Goal: Transaction & Acquisition: Obtain resource

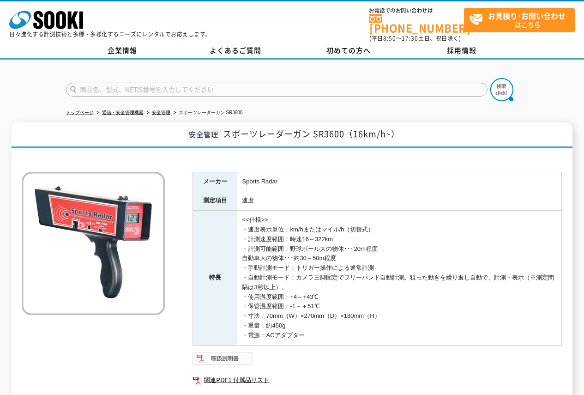
click at [231, 355] on img at bounding box center [223, 358] width 61 height 15
drag, startPoint x: 556, startPoint y: 0, endPoint x: 377, endPoint y: 81, distance: 196.2
click at [377, 83] on input "text" at bounding box center [277, 90] width 422 height 14
type input "商品名、型式、NETIS番号を入力してください"
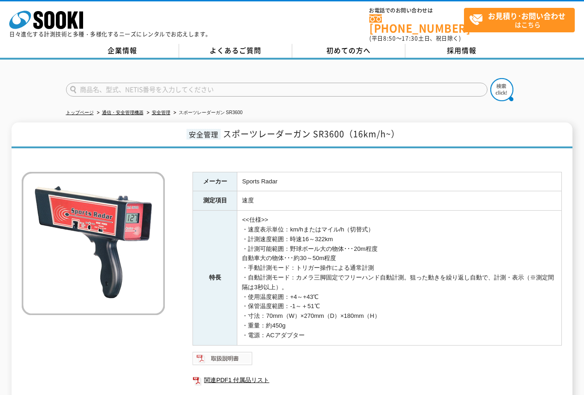
type input "商品名、型式、NETIS番号を入力してください"
click at [217, 358] on img at bounding box center [223, 358] width 61 height 15
click at [210, 351] on img at bounding box center [223, 358] width 61 height 15
click at [247, 351] on img at bounding box center [223, 358] width 61 height 15
drag, startPoint x: 260, startPoint y: 235, endPoint x: 317, endPoint y: 231, distance: 57.0
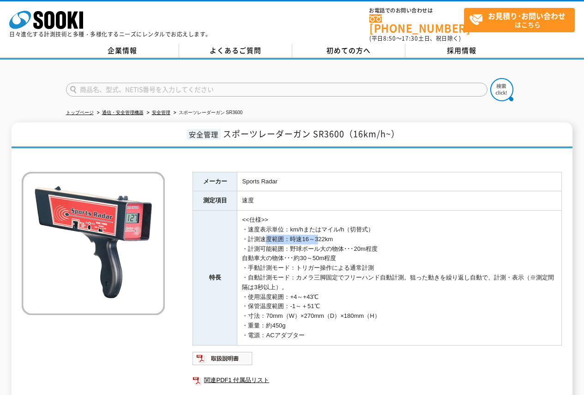
click at [317, 231] on td "<<仕様>> ・速度表示単位：km/hまたはマイル/h（切替式） ・計測速度範囲：時速16～322km ・計測可能範囲：野球ボール大の物体･･･20m程度 自…" at bounding box center [399, 278] width 325 height 134
click at [320, 243] on td "<<仕様>> ・速度表示単位：km/hまたはマイル/h（切替式） ・計測速度範囲：時速16～322km ・計測可能範囲：野球ボール大の物体･･･20m程度 自…" at bounding box center [399, 278] width 325 height 134
click at [220, 353] on img at bounding box center [223, 358] width 61 height 15
click at [31, 21] on icon "株式会社 ソーキ" at bounding box center [46, 20] width 74 height 18
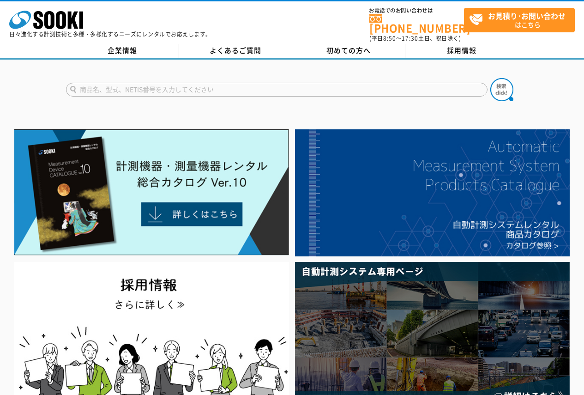
click at [191, 83] on input "text" at bounding box center [277, 90] width 422 height 14
click at [211, 83] on input "text" at bounding box center [277, 90] width 422 height 14
type input "スポーツレーダー"
click at [490, 78] on button at bounding box center [501, 89] width 23 height 23
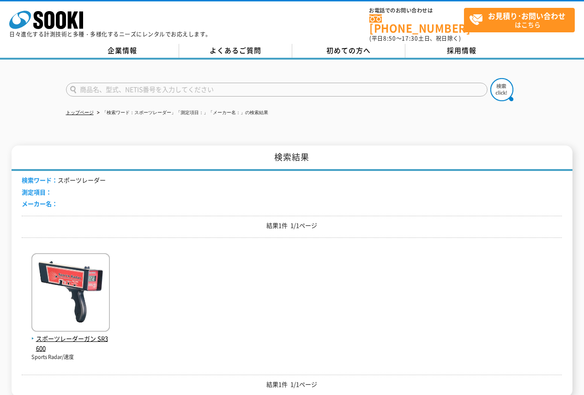
click at [26, 309] on div "スポーツレーダーガン SR3600 Sports Radar/速度" at bounding box center [292, 303] width 540 height 116
click at [53, 296] on img at bounding box center [70, 293] width 79 height 81
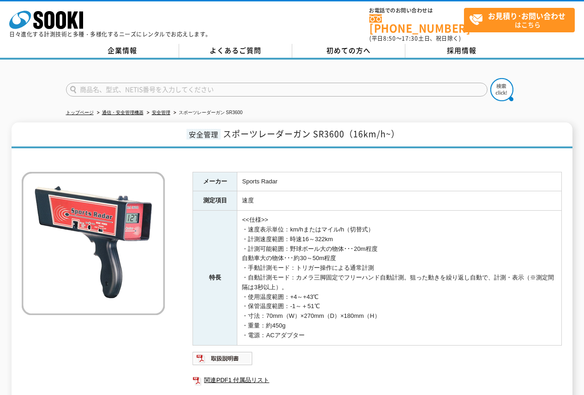
scroll to position [46, 0]
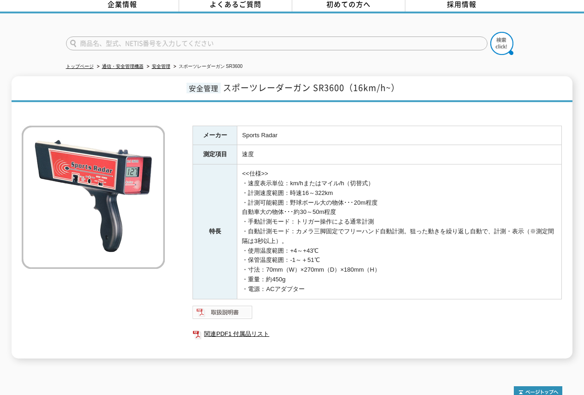
click at [233, 305] on img at bounding box center [223, 312] width 61 height 15
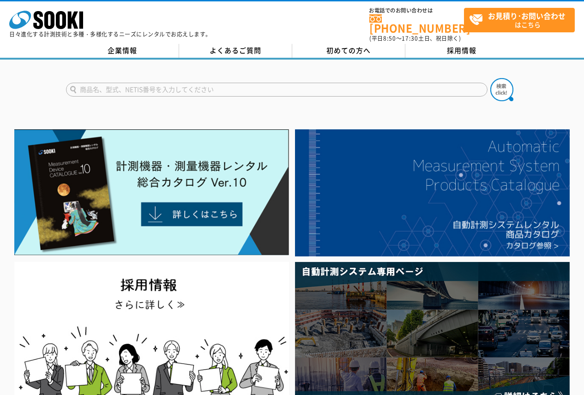
click at [303, 83] on input "text" at bounding box center [277, 90] width 422 height 14
type input "スポーツレーダー"
click at [490, 78] on button at bounding box center [501, 89] width 23 height 23
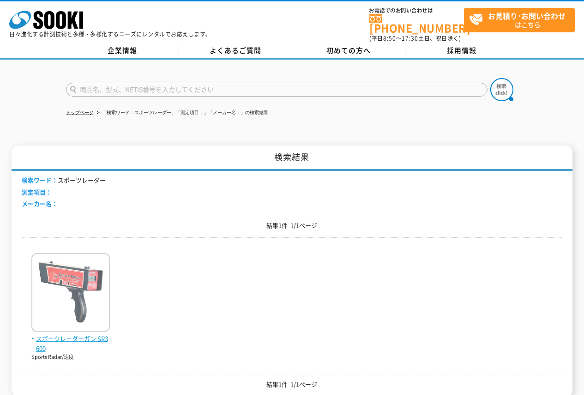
click at [91, 286] on img at bounding box center [70, 293] width 79 height 81
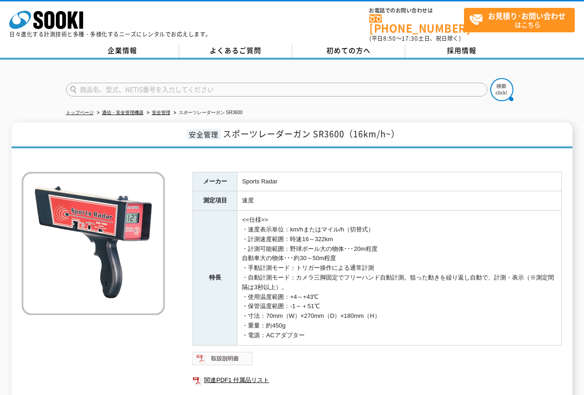
click at [234, 355] on img at bounding box center [223, 358] width 61 height 15
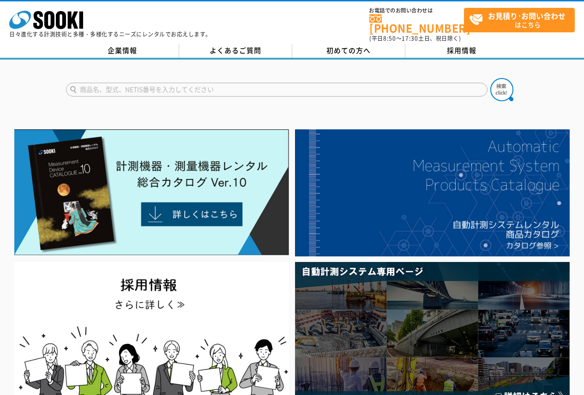
click at [261, 78] on form at bounding box center [292, 91] width 453 height 26
click at [264, 83] on input "text" at bounding box center [277, 90] width 422 height 14
type input "スポーツレーダー"
click at [490, 78] on button at bounding box center [501, 89] width 23 height 23
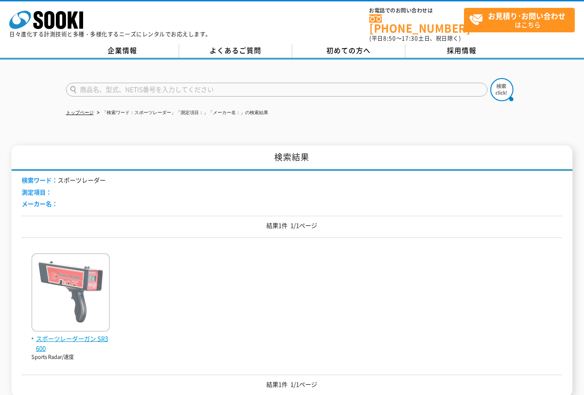
click at [90, 263] on img at bounding box center [70, 293] width 79 height 81
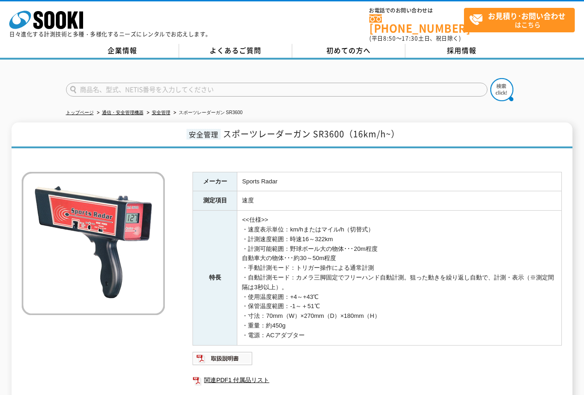
scroll to position [46, 0]
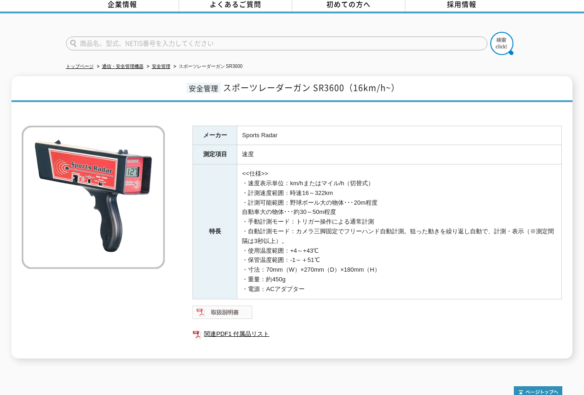
click at [231, 309] on img at bounding box center [223, 312] width 61 height 15
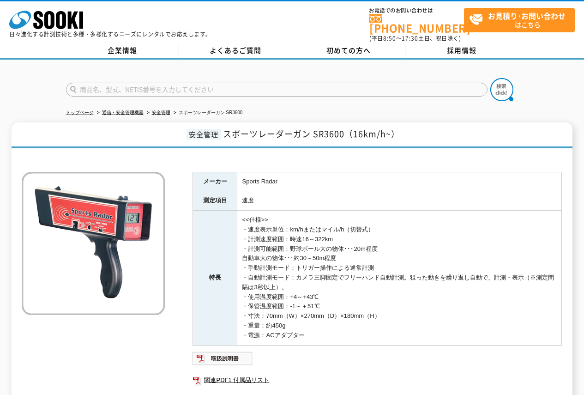
click at [135, 210] on img at bounding box center [93, 243] width 143 height 143
click at [221, 362] on div "メーカー Sports Radar 測定項目 速度 特長 <<仕様>> ・速度表示単位：km/hまたはマイル/h（切替式） ・計測速度範囲：時速16～322k…" at bounding box center [377, 288] width 369 height 233
click at [221, 355] on img at bounding box center [223, 358] width 61 height 15
